Goal: Transaction & Acquisition: Purchase product/service

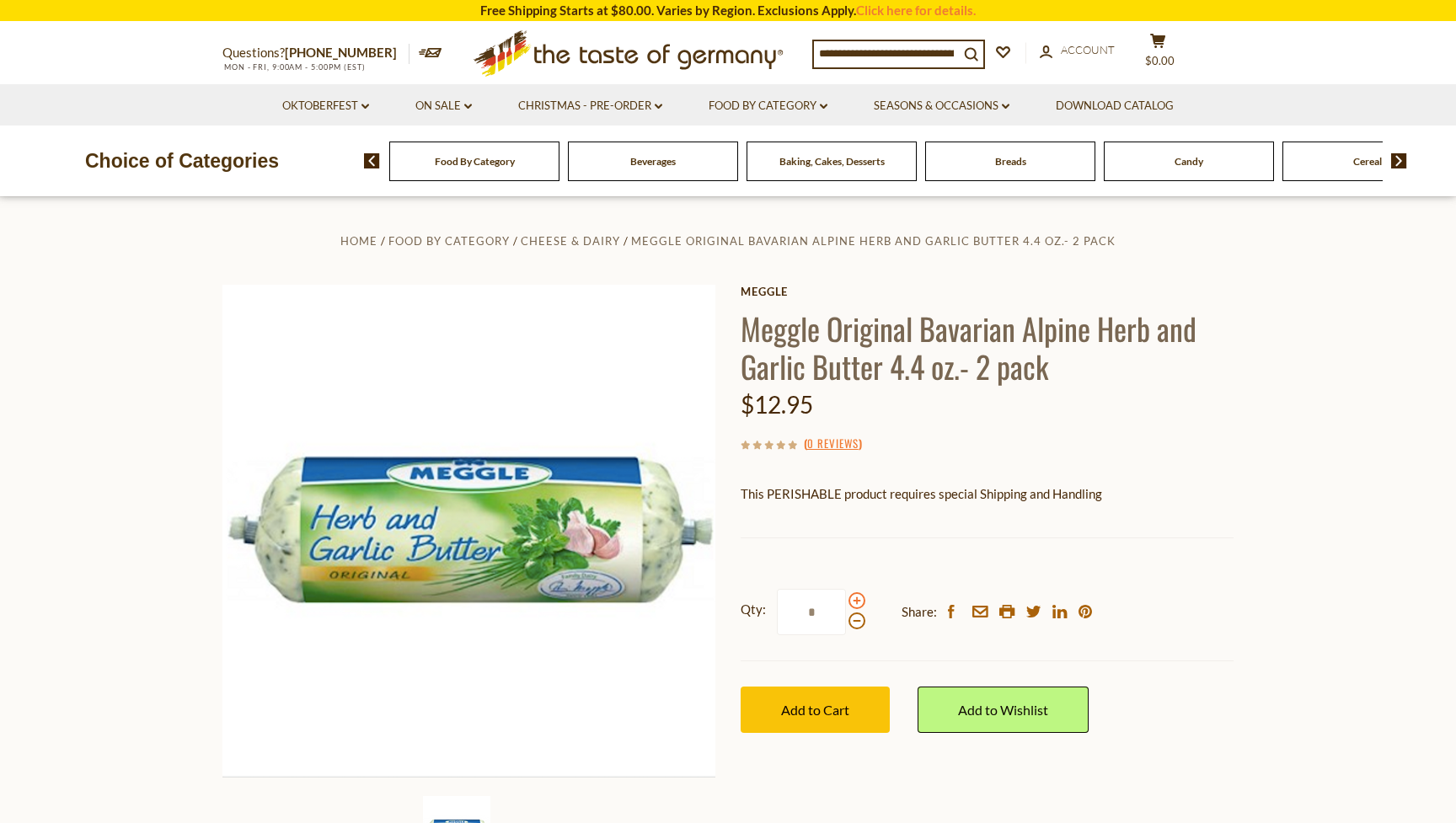
click at [853, 597] on span at bounding box center [857, 601] width 17 height 17
click at [846, 597] on input "*" at bounding box center [811, 612] width 69 height 46
click at [853, 597] on span at bounding box center [857, 601] width 17 height 17
click at [846, 597] on input "*" at bounding box center [811, 612] width 69 height 46
click at [853, 597] on span at bounding box center [857, 601] width 17 height 17
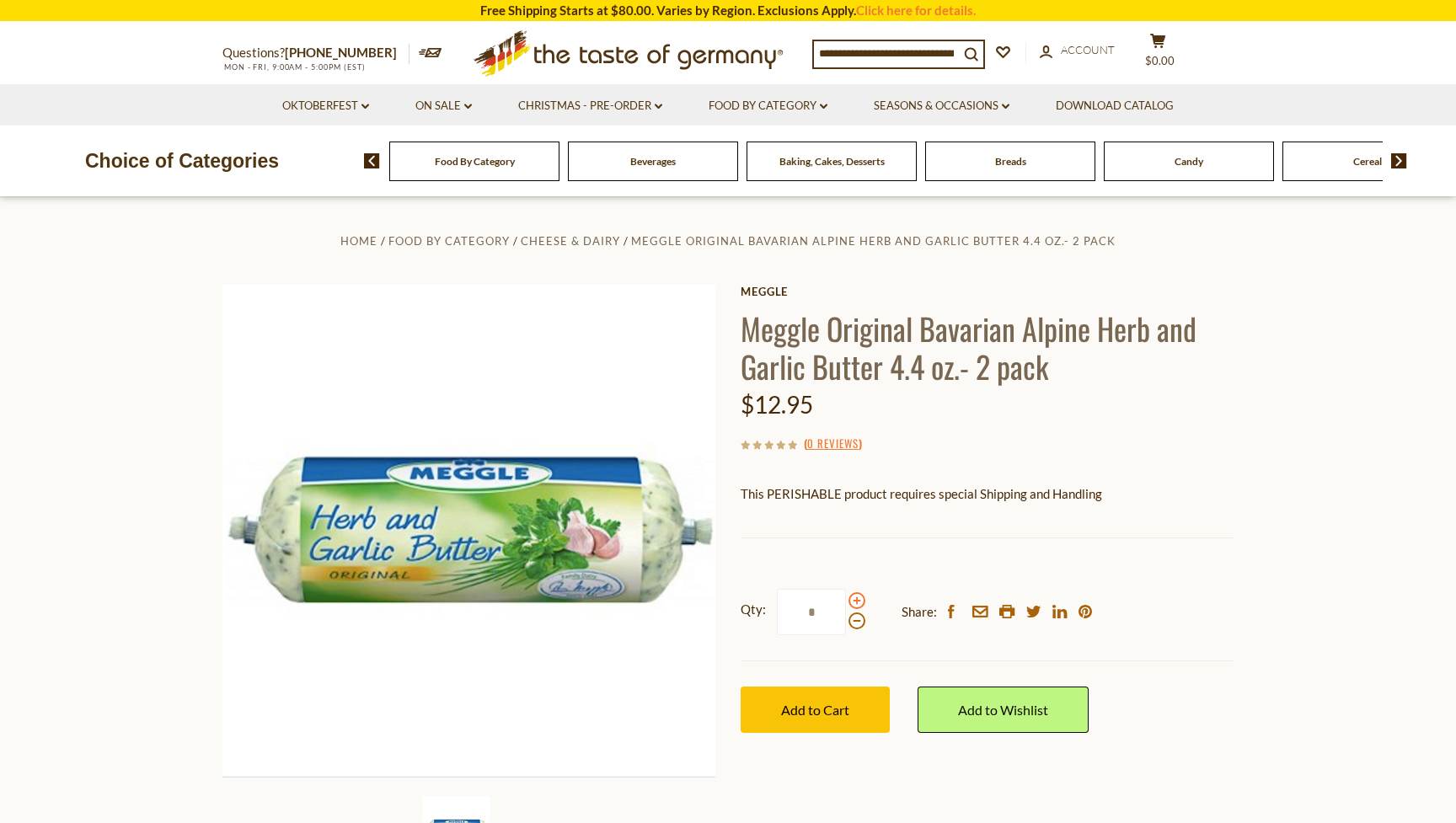
click at [846, 597] on input "*" at bounding box center [811, 612] width 69 height 46
click at [853, 597] on span at bounding box center [857, 601] width 17 height 17
click at [846, 597] on input "*" at bounding box center [811, 612] width 69 height 46
click at [853, 597] on span at bounding box center [857, 601] width 17 height 17
click at [846, 597] on input "*" at bounding box center [811, 612] width 69 height 46
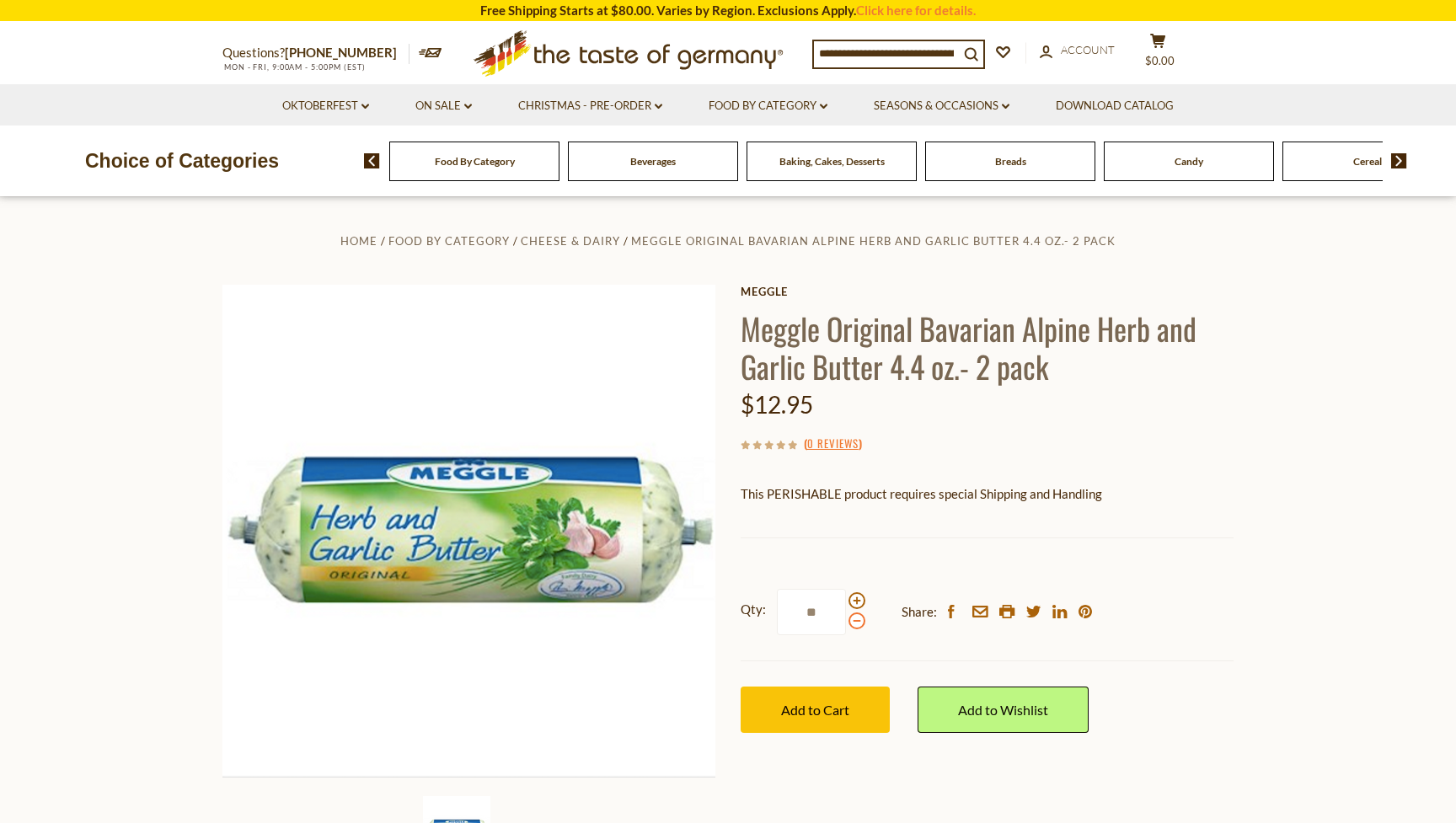
click at [858, 620] on span at bounding box center [857, 621] width 17 height 17
click at [846, 620] on input "**" at bounding box center [811, 612] width 69 height 46
click at [858, 620] on span at bounding box center [857, 621] width 17 height 17
click at [846, 620] on input "*" at bounding box center [811, 612] width 69 height 46
click at [858, 620] on span at bounding box center [857, 621] width 17 height 17
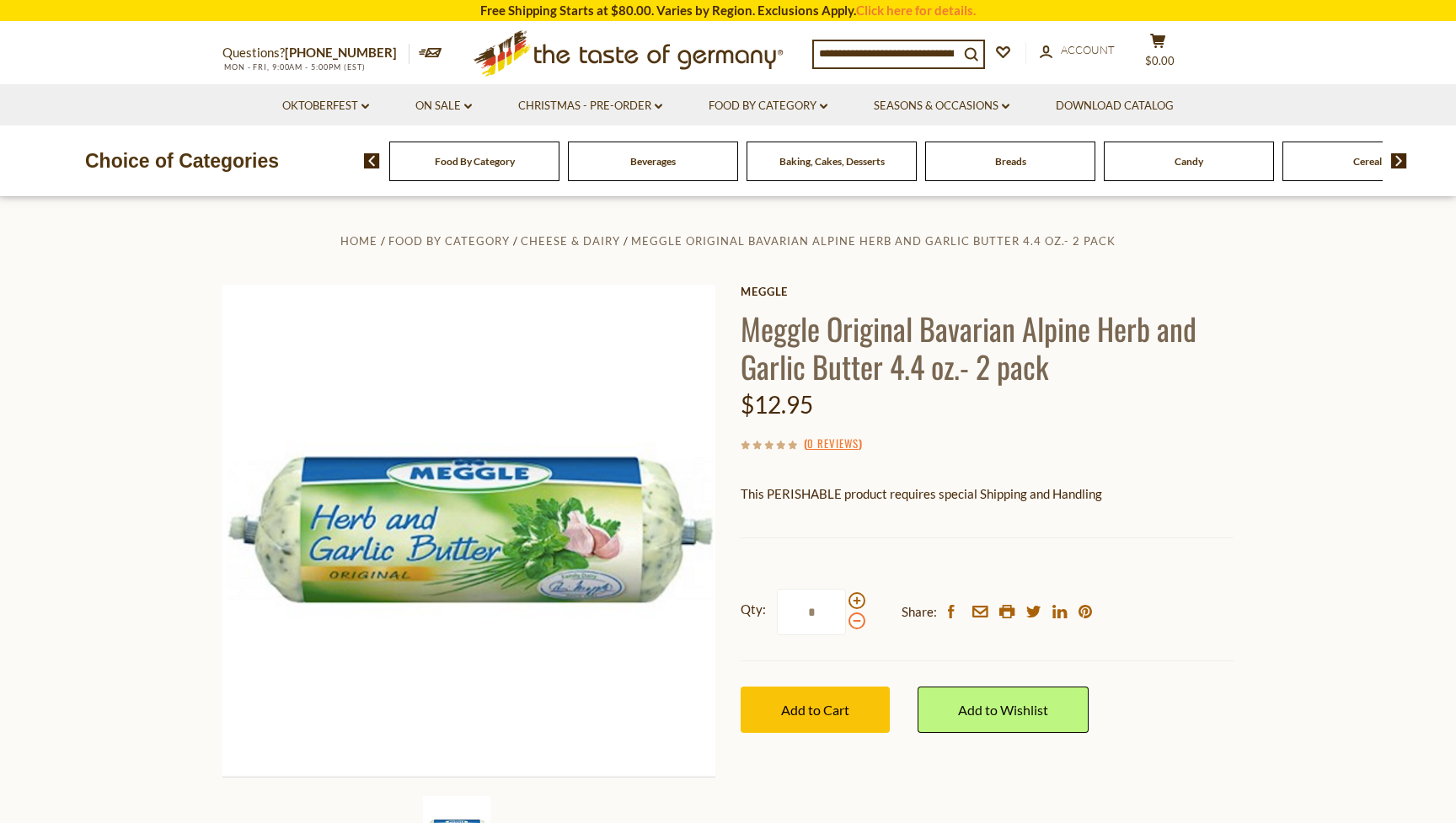
click at [846, 620] on input "*" at bounding box center [811, 612] width 69 height 46
click at [823, 702] on span "Add to Cart" at bounding box center [815, 709] width 68 height 16
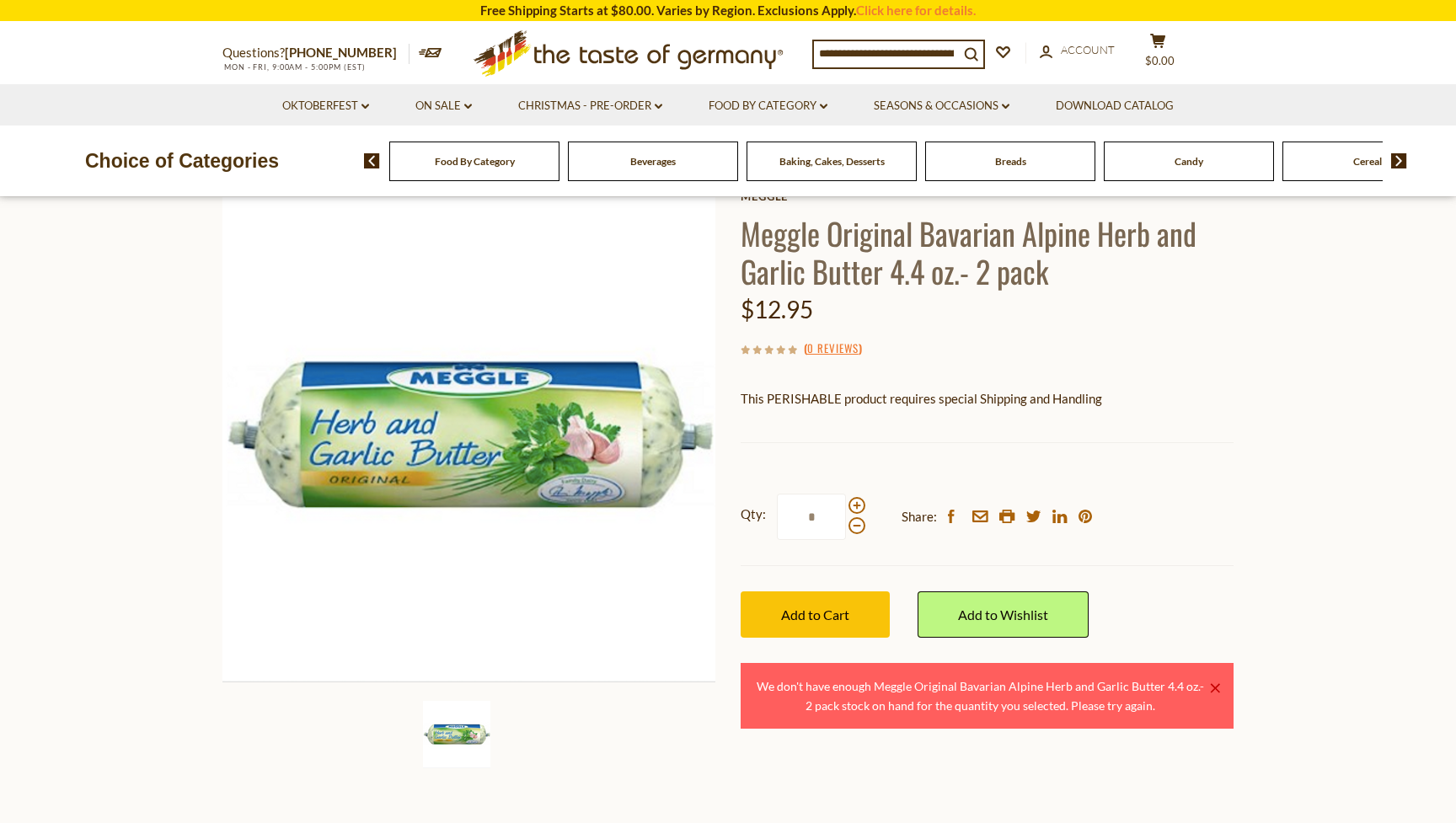
scroll to position [145, 0]
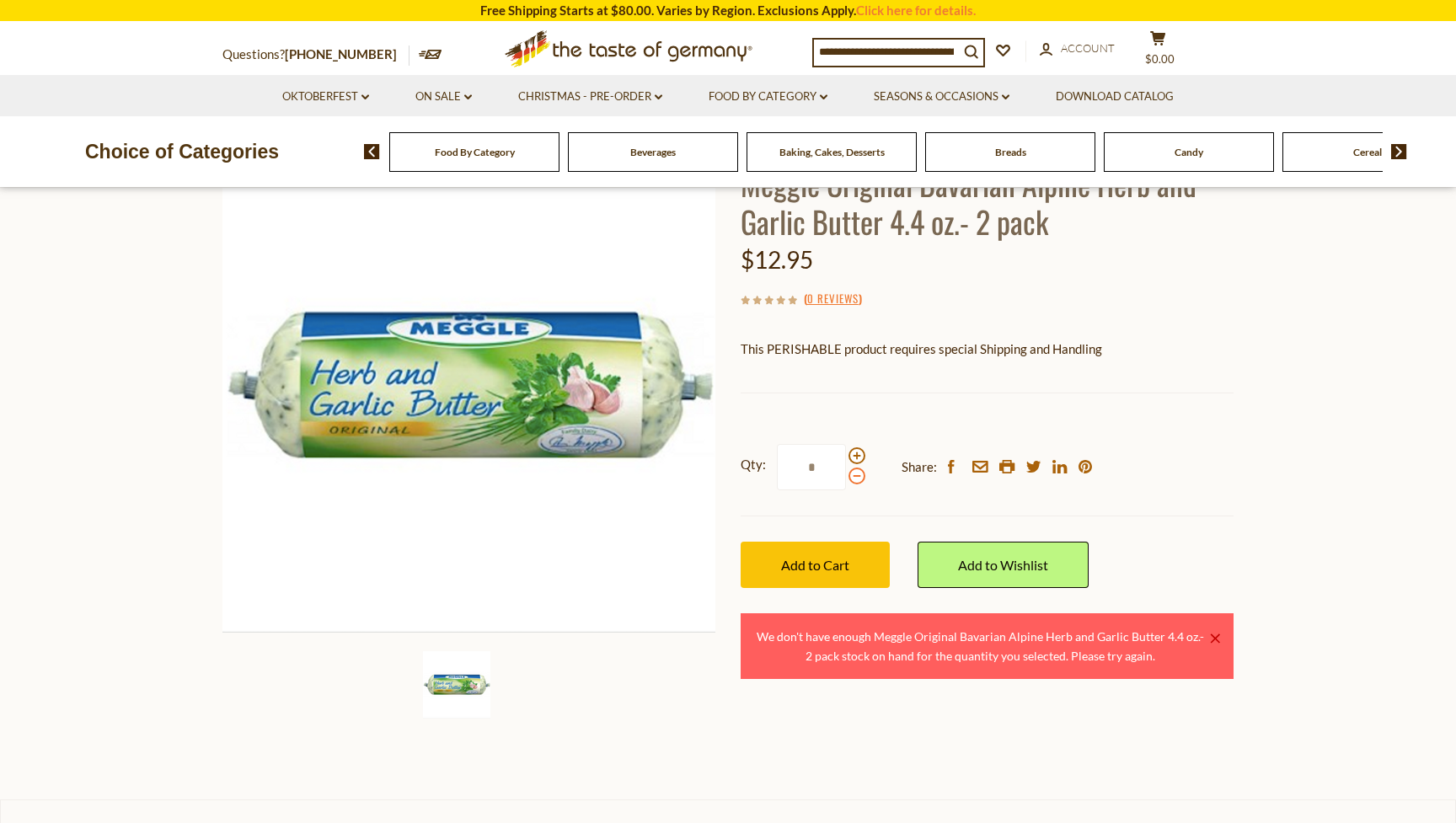
click at [853, 477] on span at bounding box center [857, 476] width 17 height 17
click at [846, 477] on input "*" at bounding box center [811, 467] width 69 height 46
click at [828, 559] on span "Add to Cart" at bounding box center [815, 564] width 68 height 16
click at [859, 475] on span at bounding box center [857, 476] width 17 height 17
click at [846, 475] on input "*" at bounding box center [811, 467] width 69 height 46
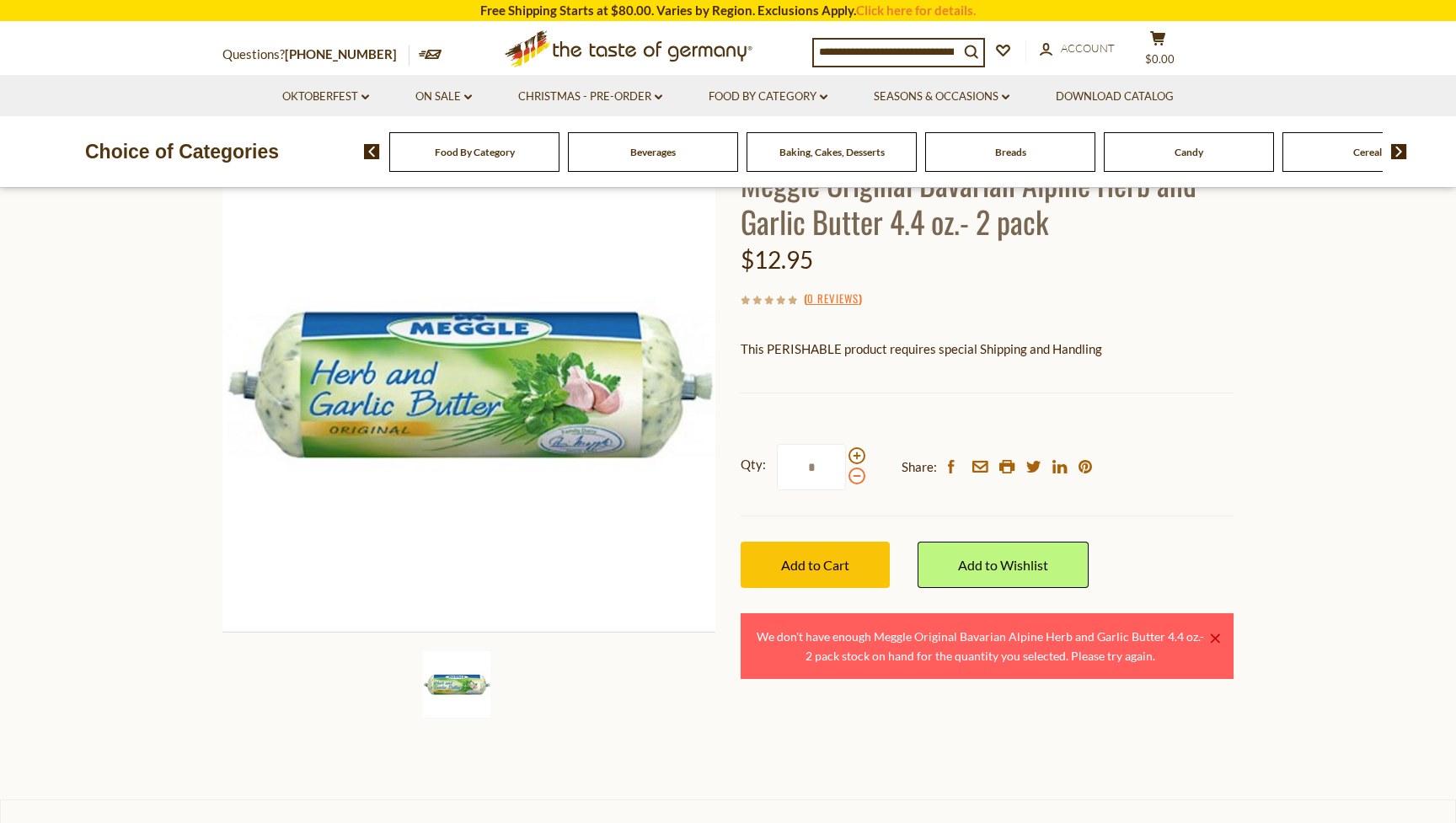
type input "*"
click at [822, 568] on span "Add to Cart" at bounding box center [815, 564] width 68 height 16
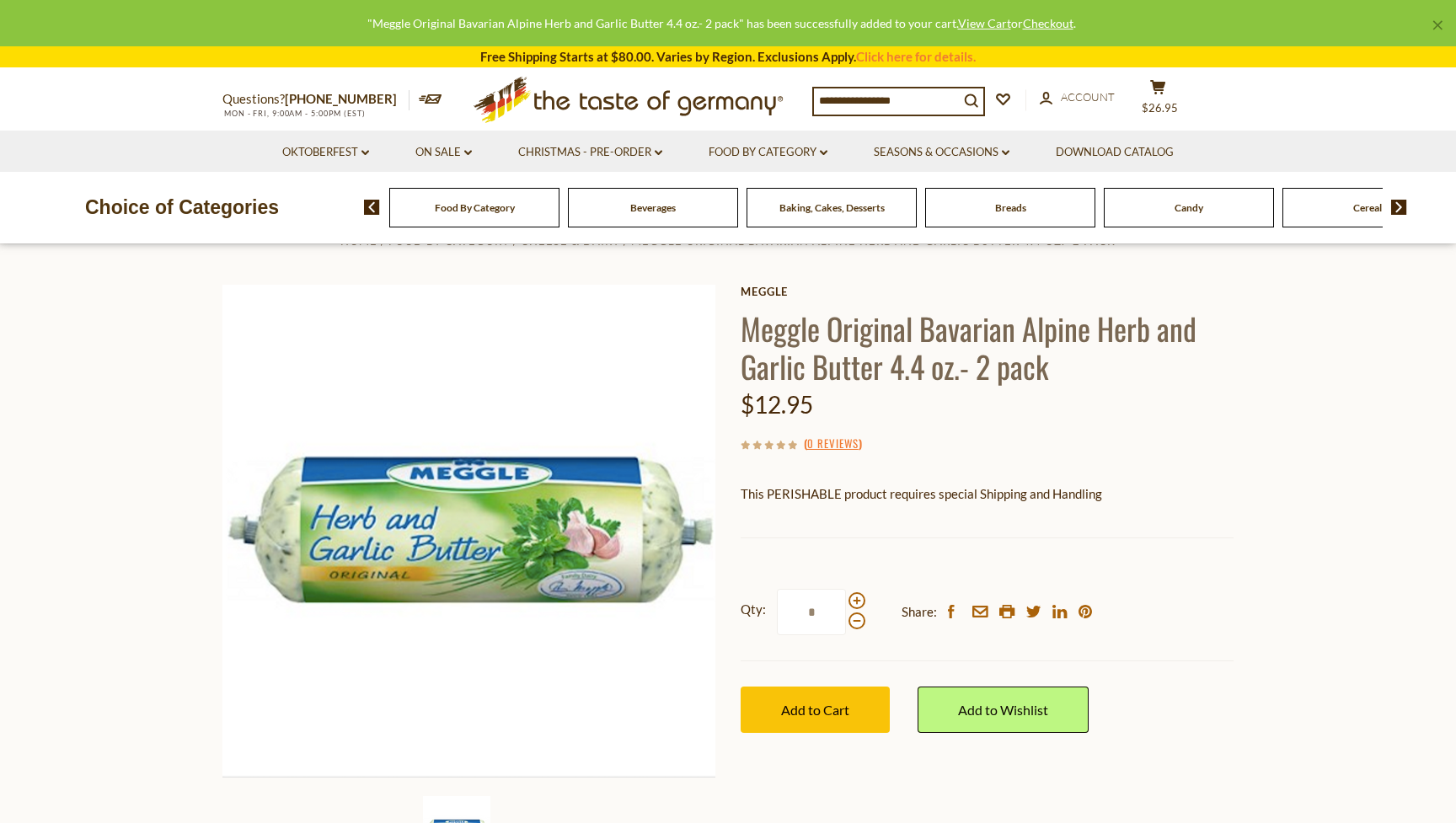
scroll to position [0, 0]
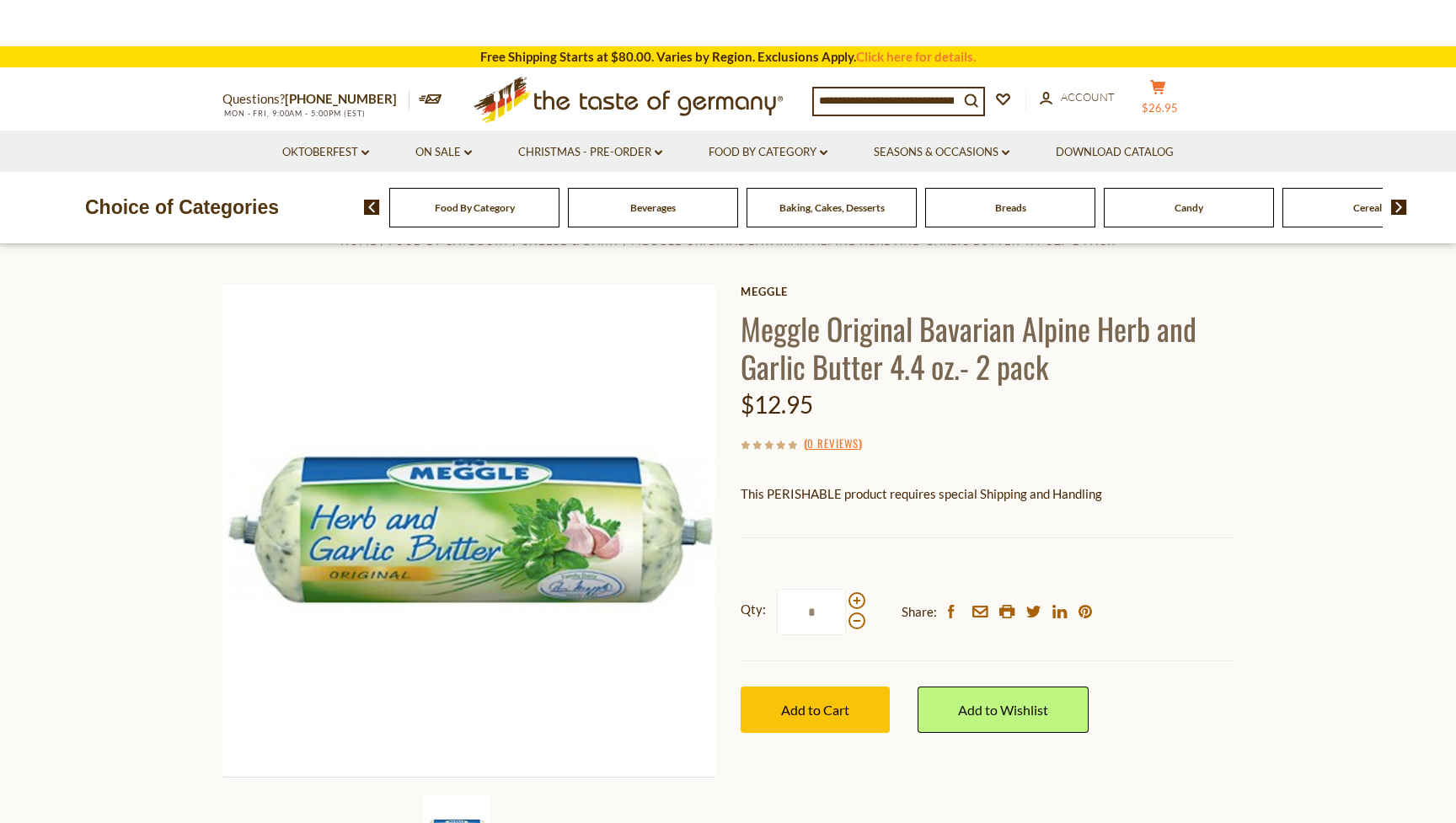
click at [1165, 96] on header "× "Meggle Original Bavarian Alpine Herb and Garlic Butter 4.4 oz.- 2 pack" has …" at bounding box center [728, 122] width 1456 height 244
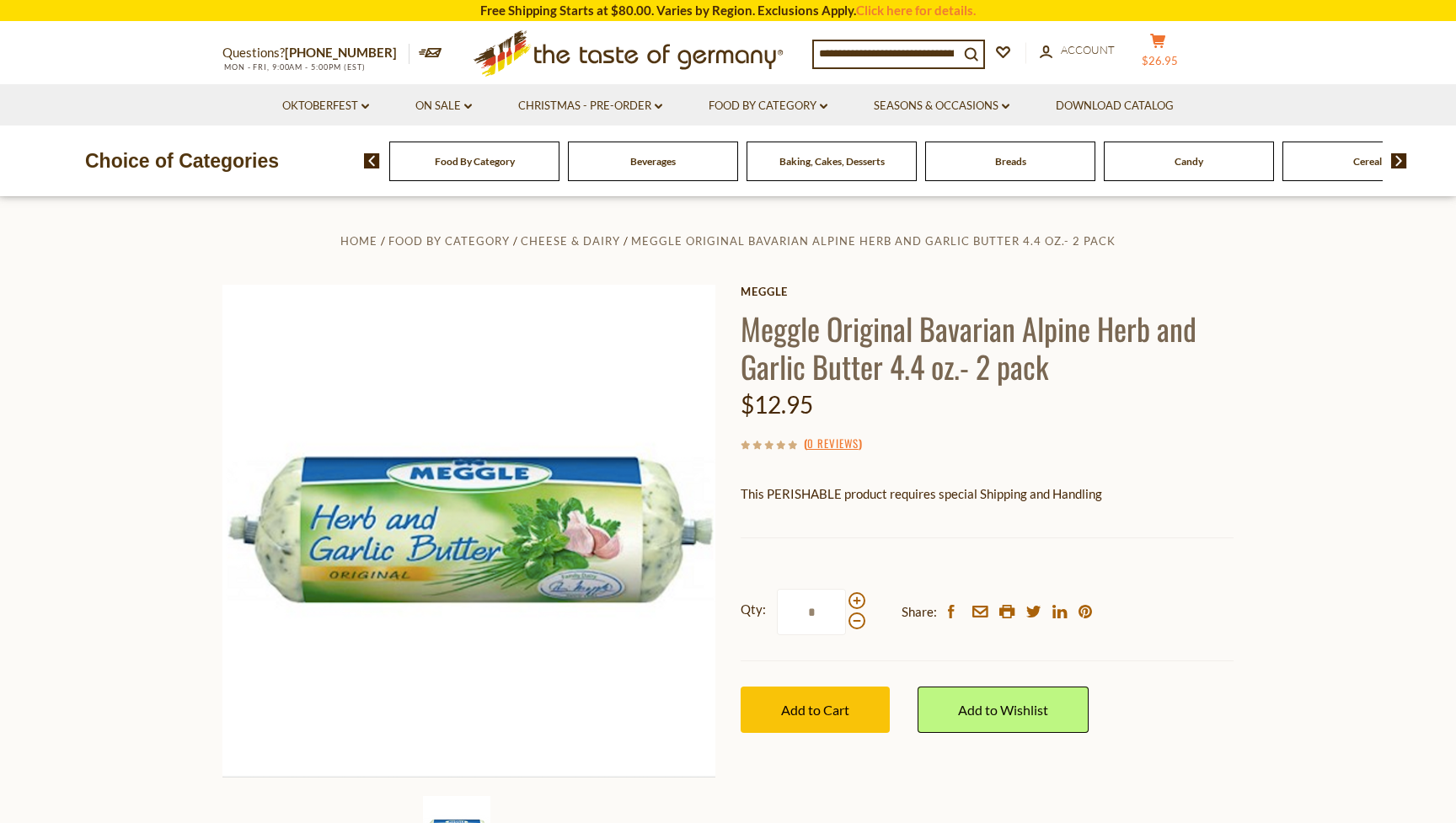
click at [1171, 53] on button "cart $26.95" at bounding box center [1157, 55] width 51 height 43
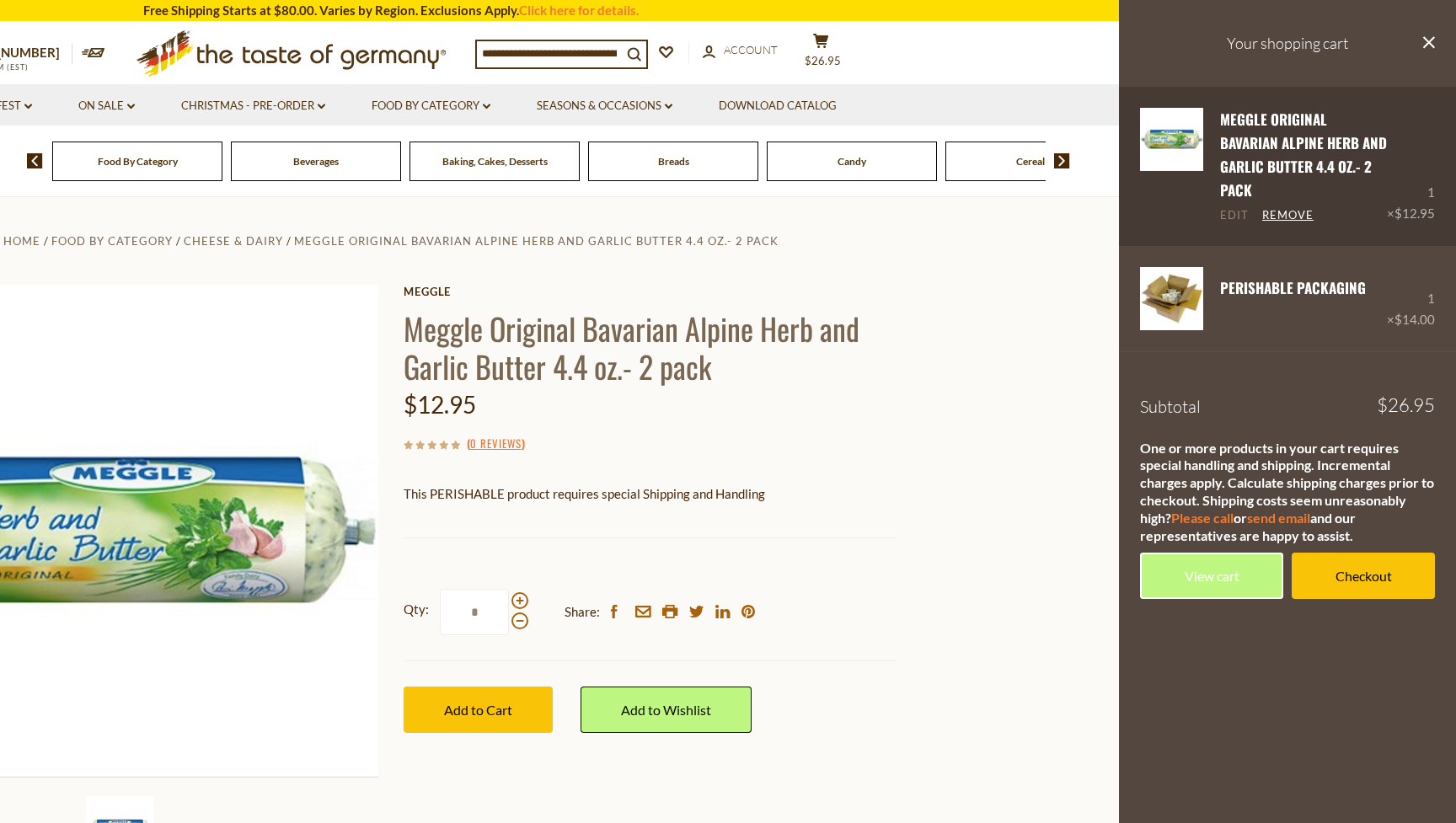
click at [1235, 208] on link "Edit" at bounding box center [1234, 215] width 29 height 15
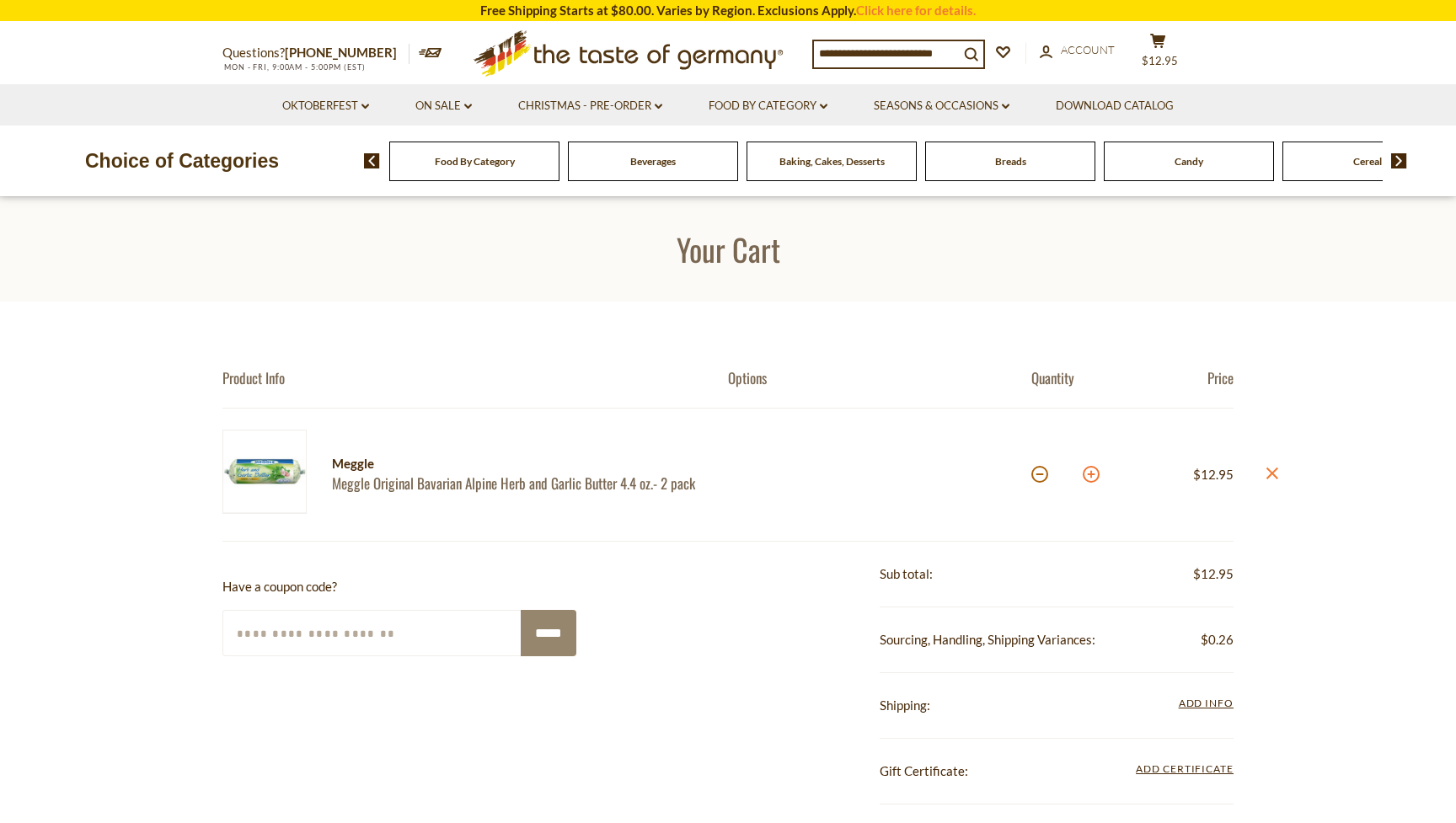
click at [1090, 472] on button at bounding box center [1091, 474] width 17 height 17
type input "*"
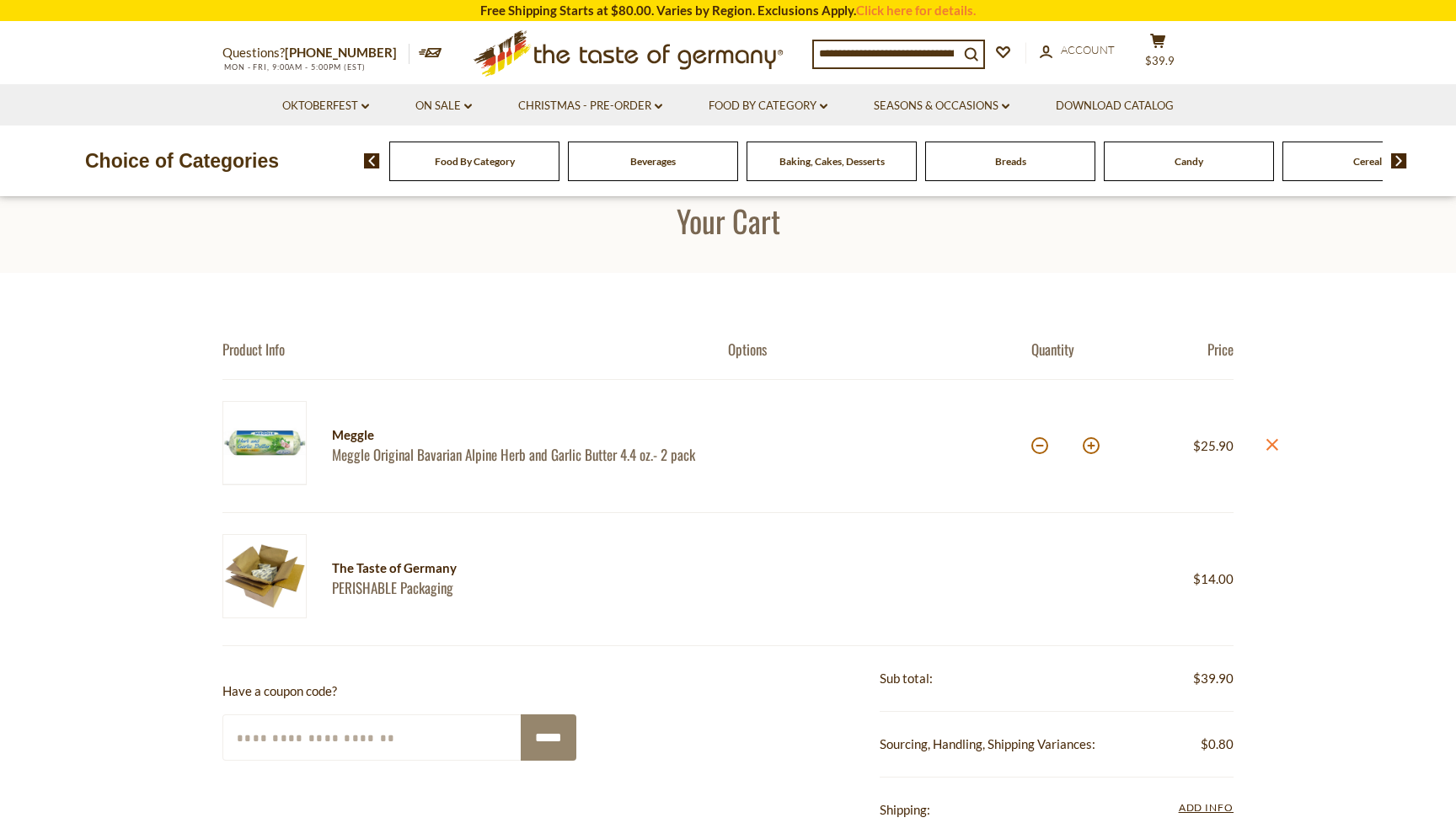
scroll to position [33, 0]
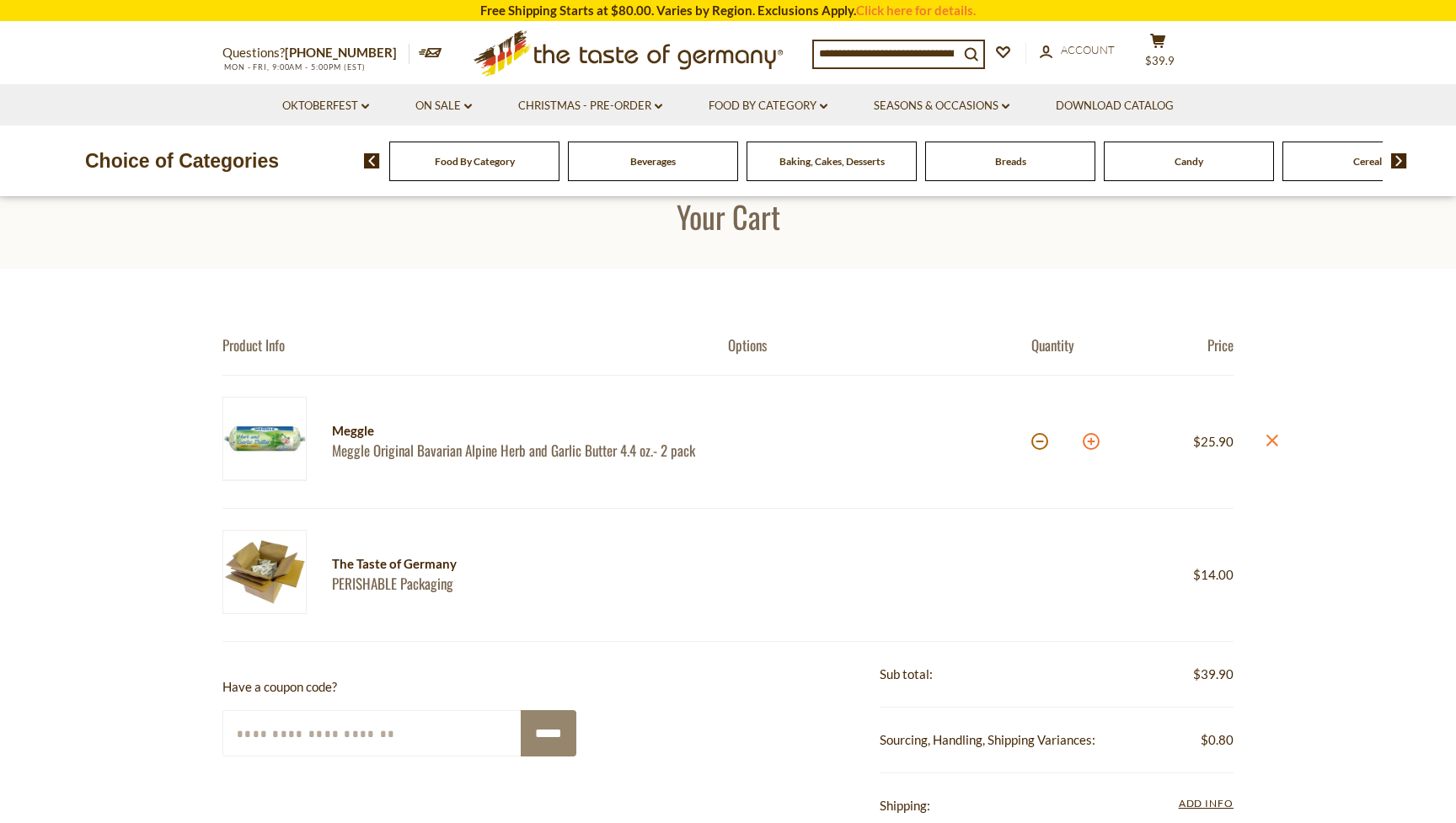
click at [1091, 441] on button at bounding box center [1091, 441] width 17 height 17
type input "*"
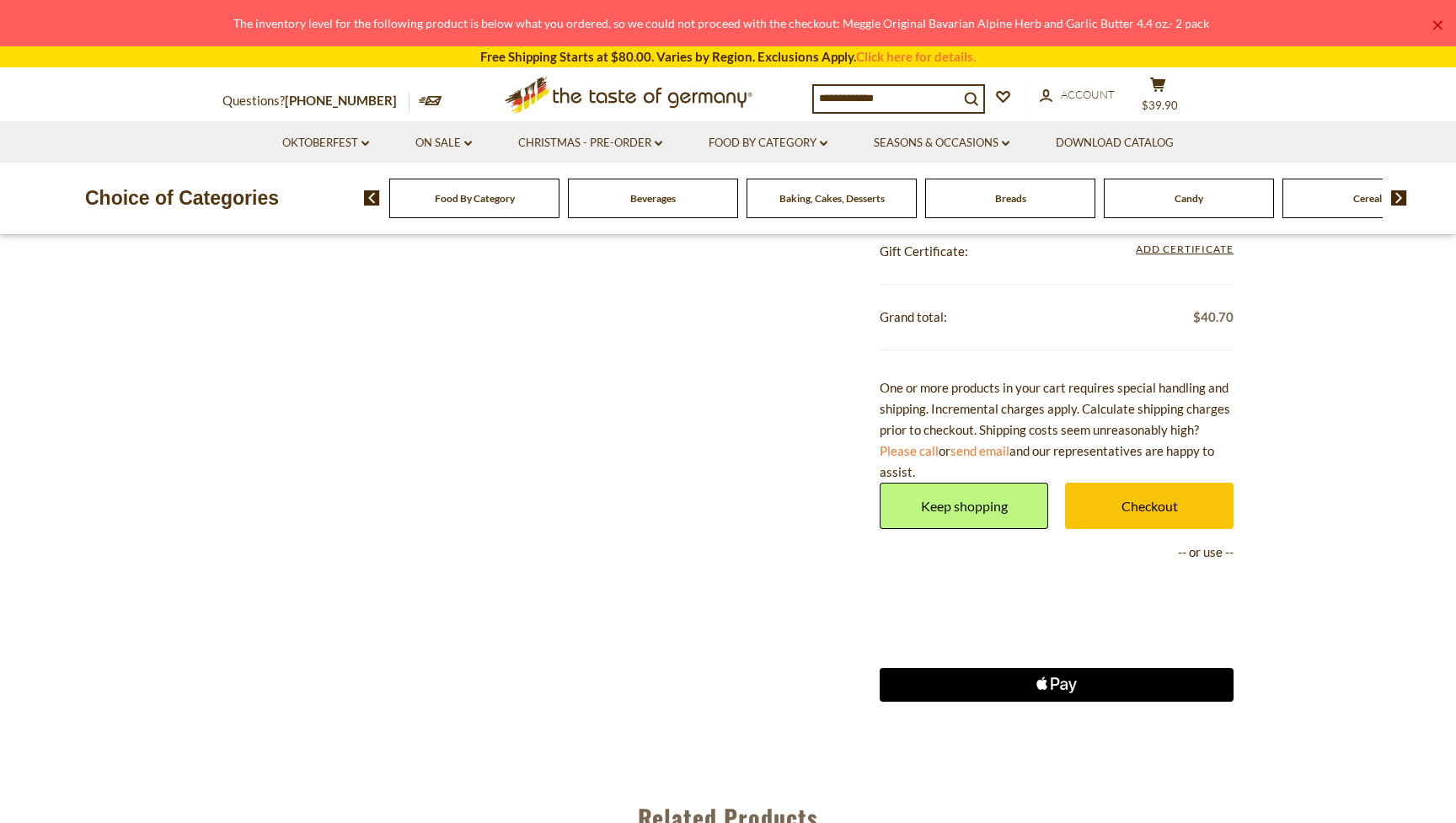
scroll to position [673, 0]
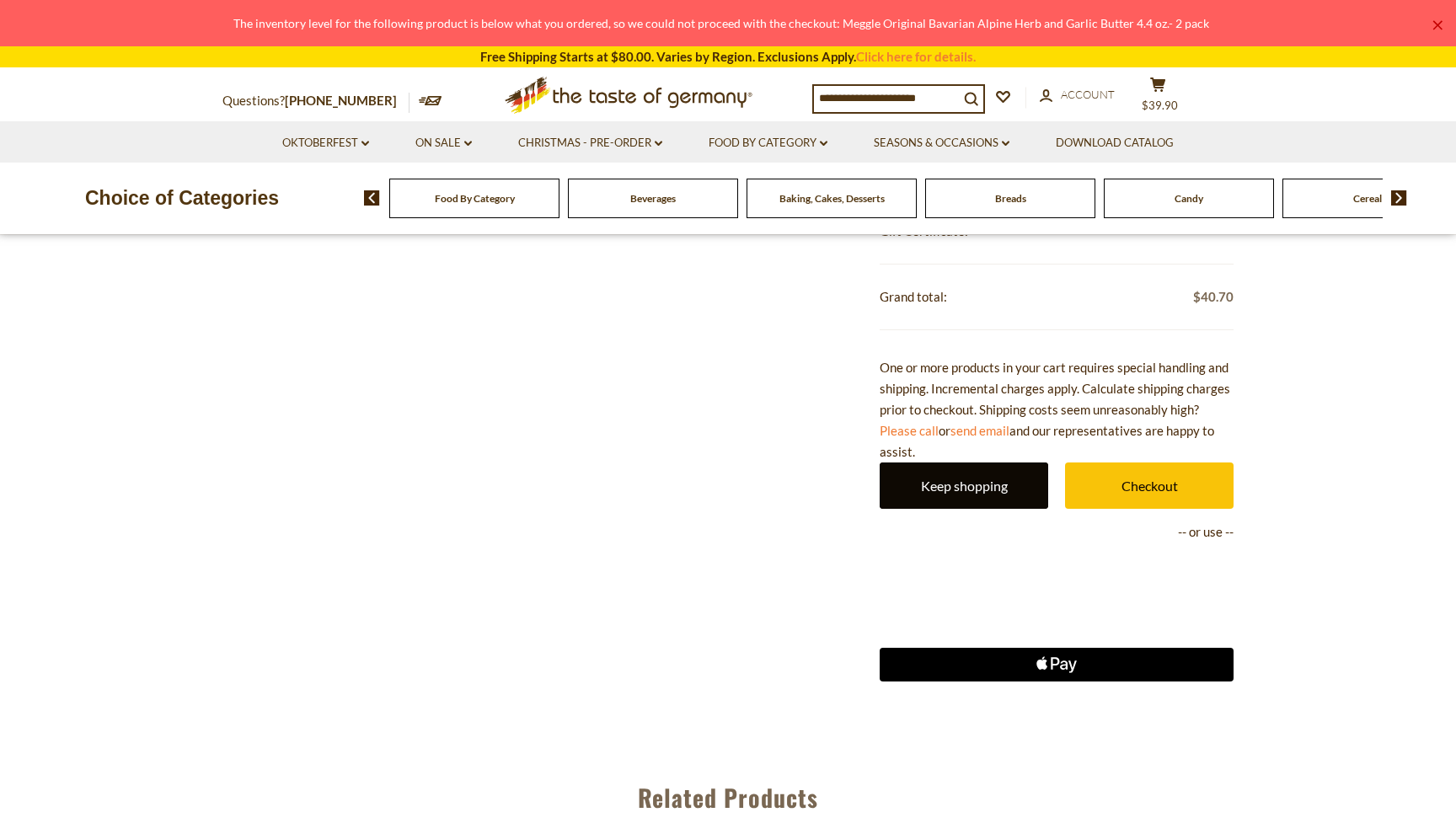
click at [961, 472] on link "Keep shopping" at bounding box center [963, 485] width 168 height 46
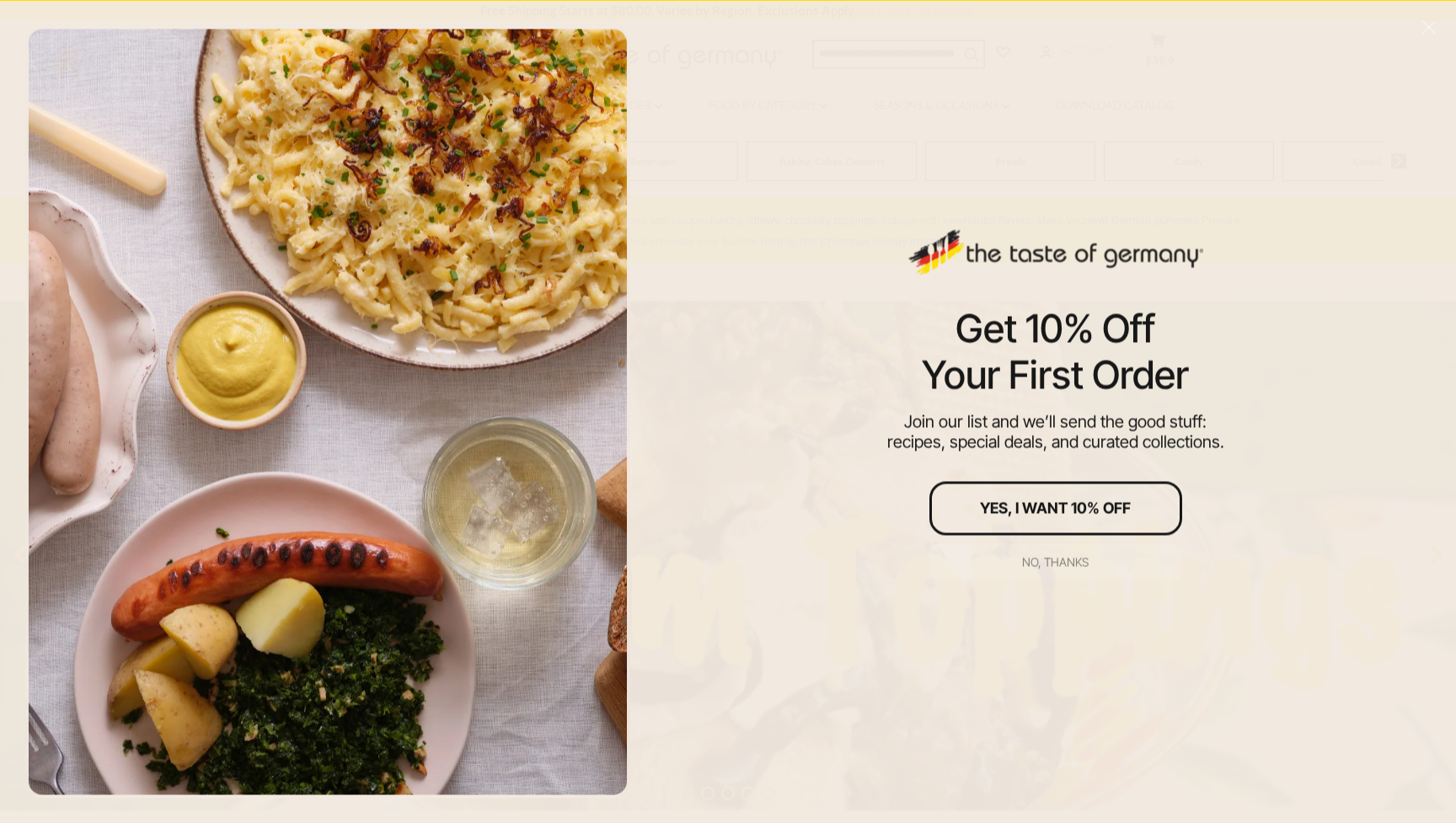
click at [1050, 562] on div "No, thanks" at bounding box center [1055, 561] width 67 height 12
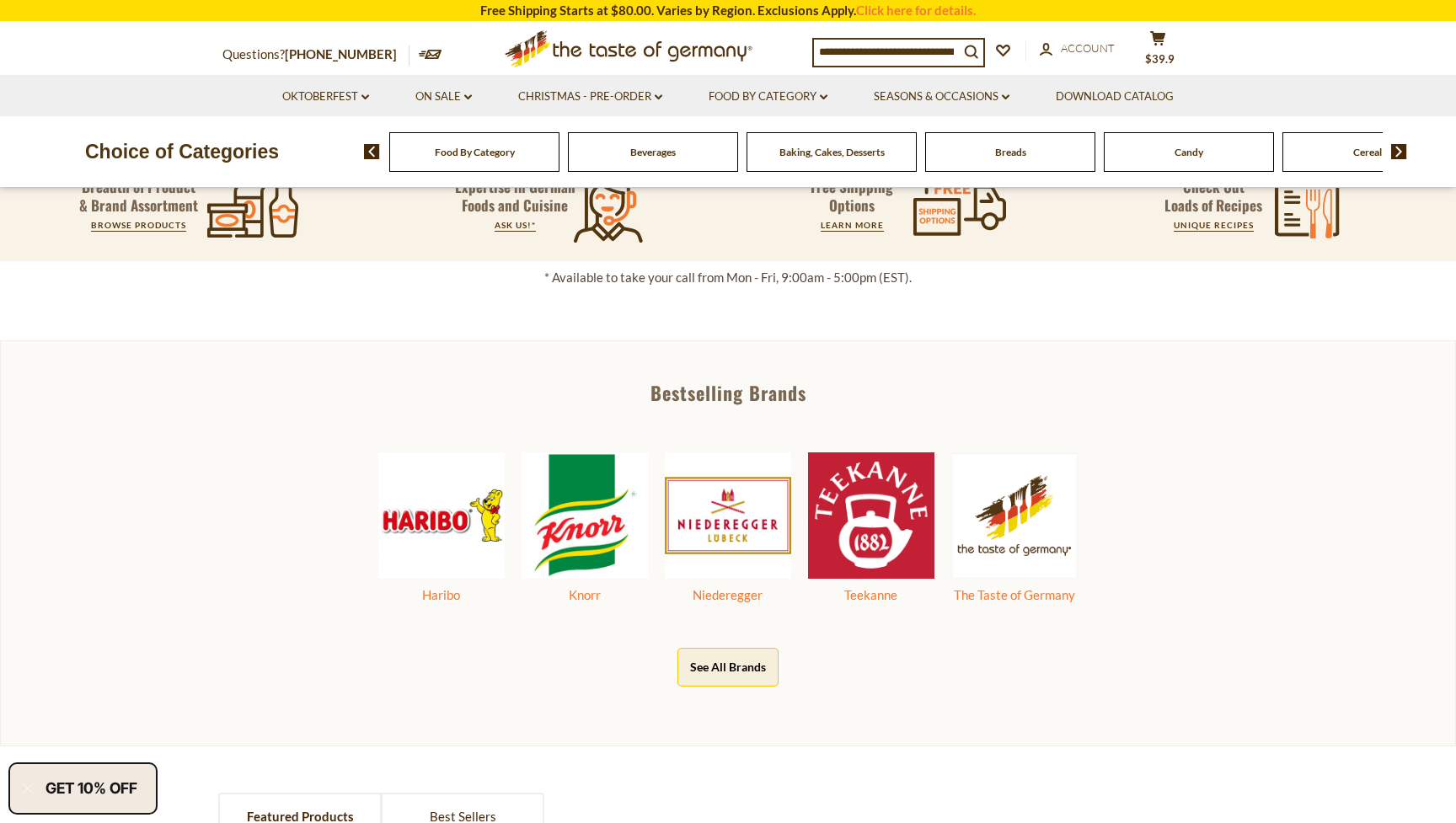
scroll to position [714, 0]
click at [713, 667] on button "See All Brands" at bounding box center [728, 666] width 101 height 38
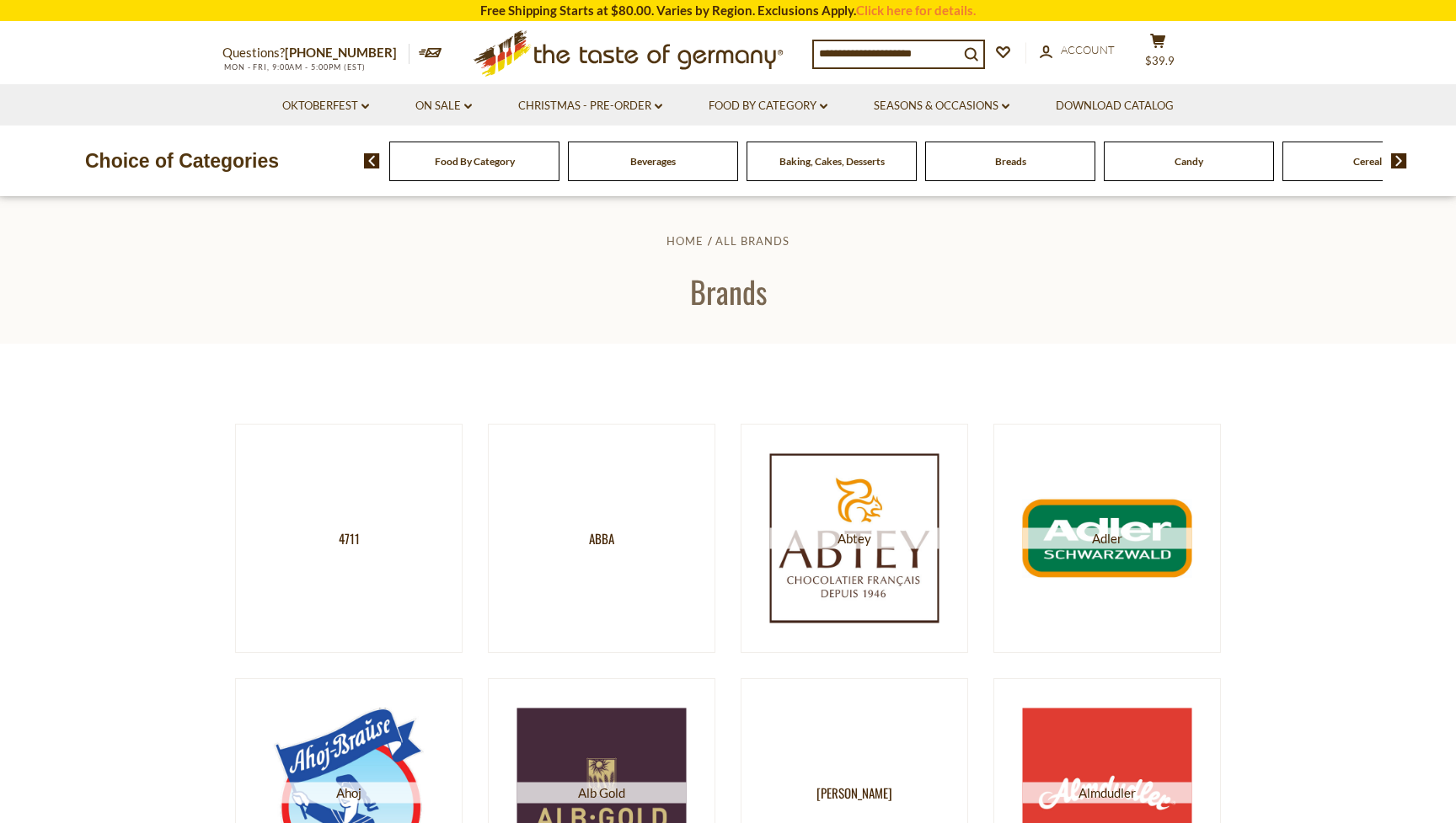
click at [1014, 156] on span "Breads" at bounding box center [1010, 162] width 31 height 13
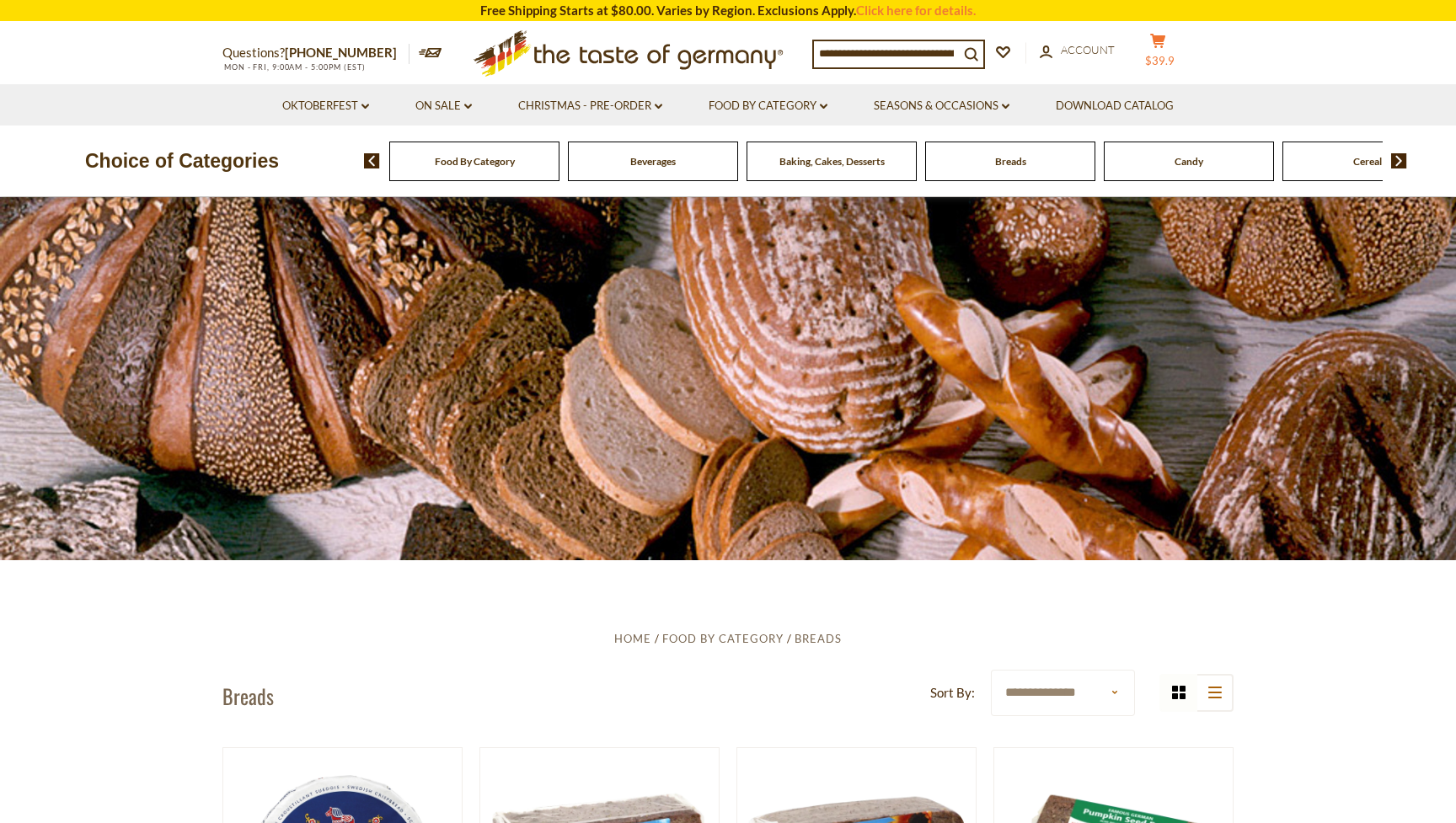
click at [1174, 54] on span "$39.9" at bounding box center [1160, 60] width 30 height 14
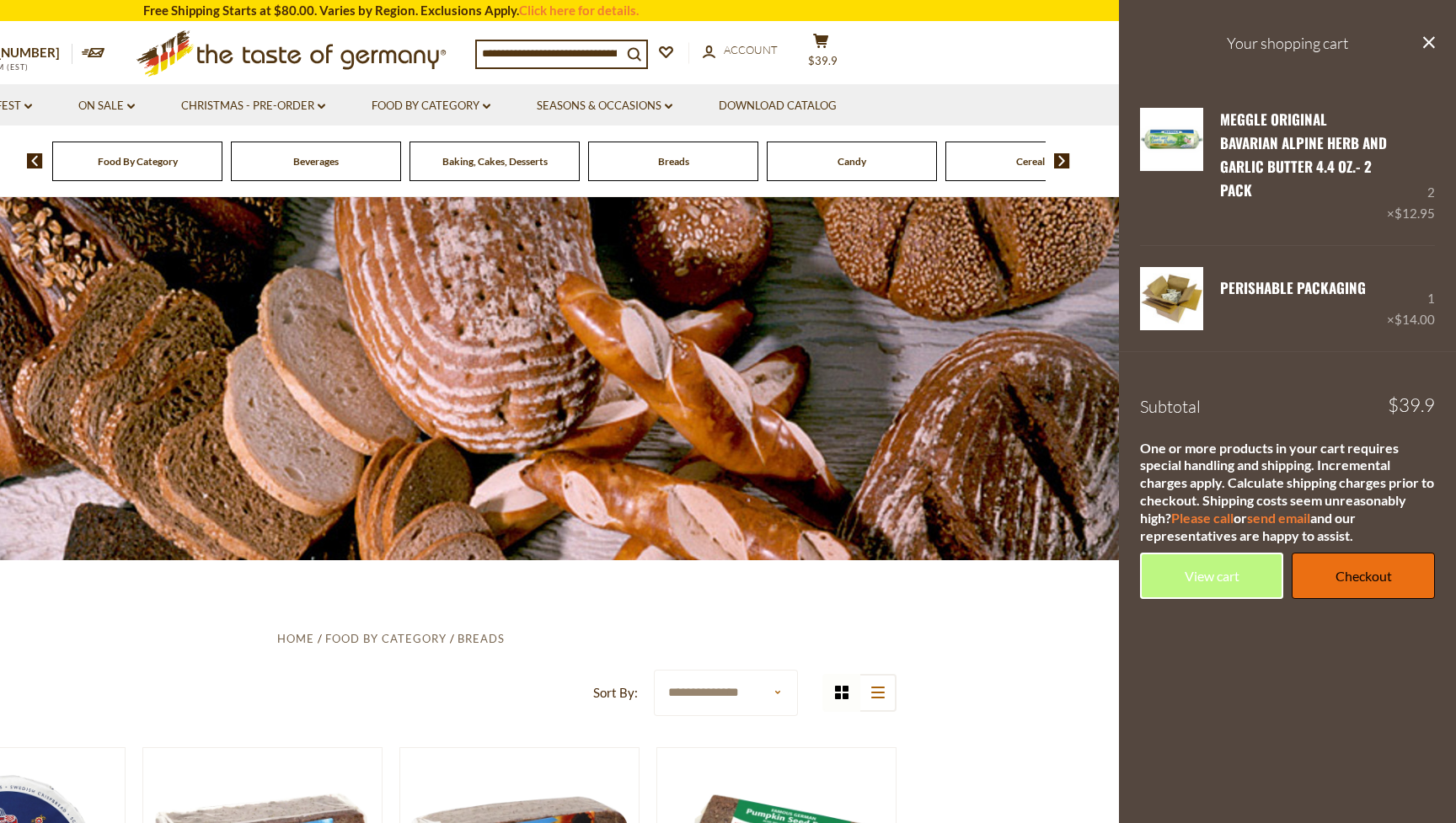
click at [1363, 556] on link "Checkout" at bounding box center [1363, 576] width 143 height 46
